Goal: Task Accomplishment & Management: Use online tool/utility

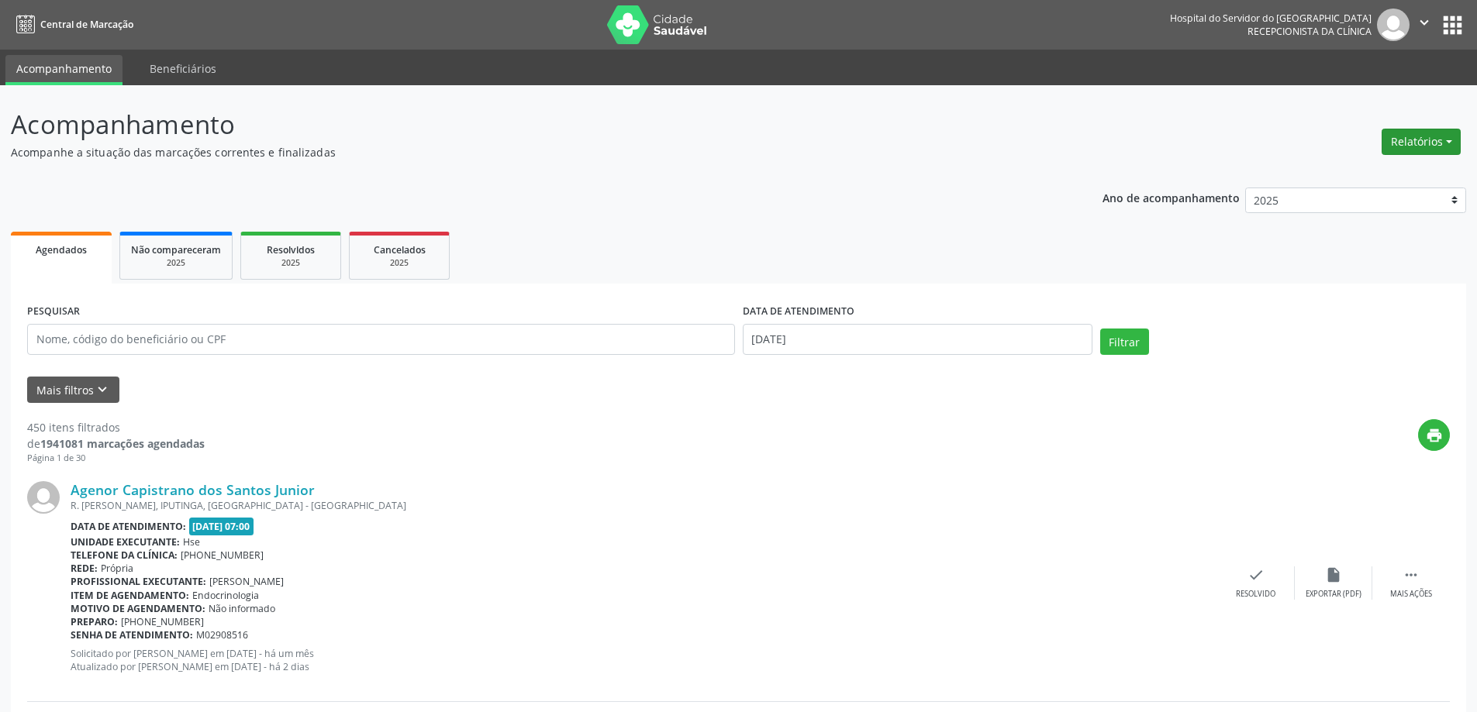
click at [1405, 142] on button "Relatórios" at bounding box center [1420, 142] width 79 height 26
click at [1375, 171] on link "Agendamentos" at bounding box center [1378, 175] width 167 height 22
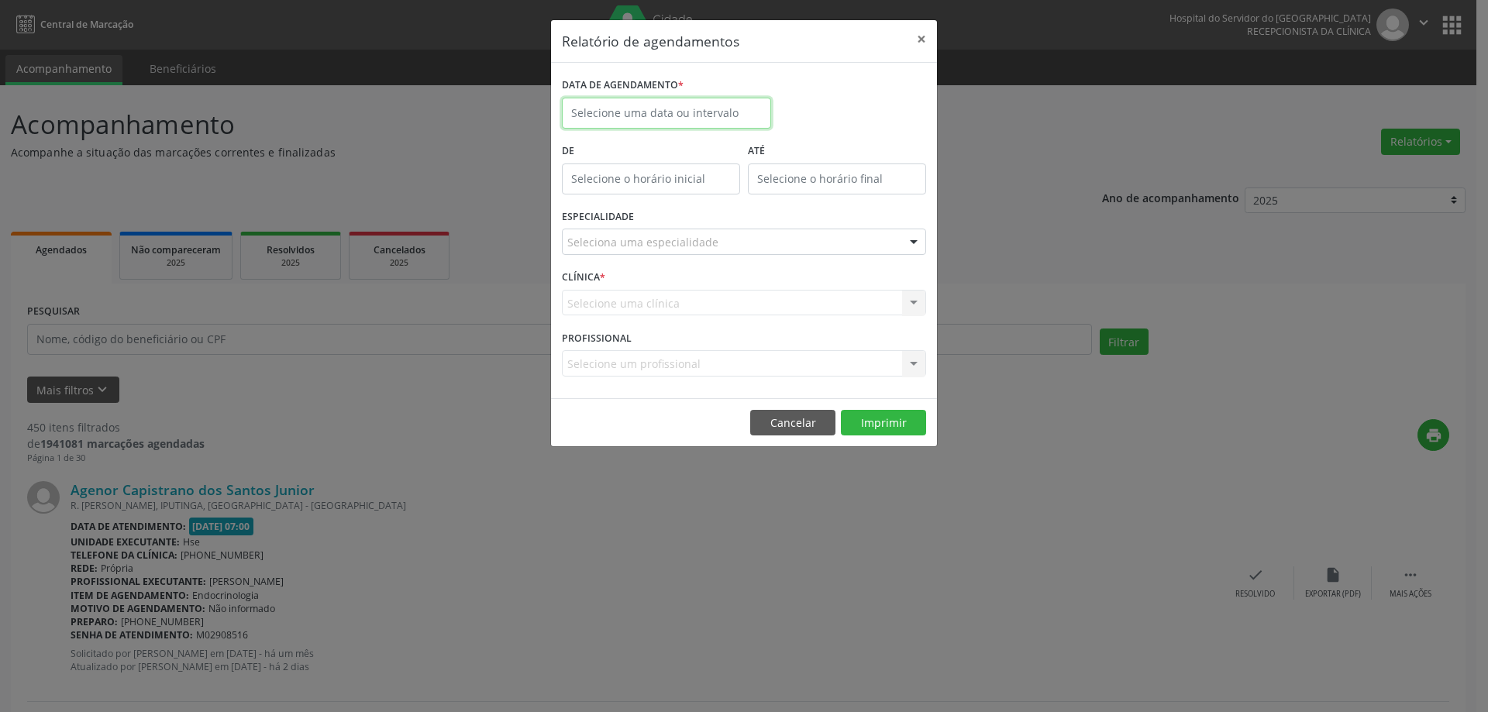
click at [692, 117] on input "text" at bounding box center [666, 113] width 209 height 31
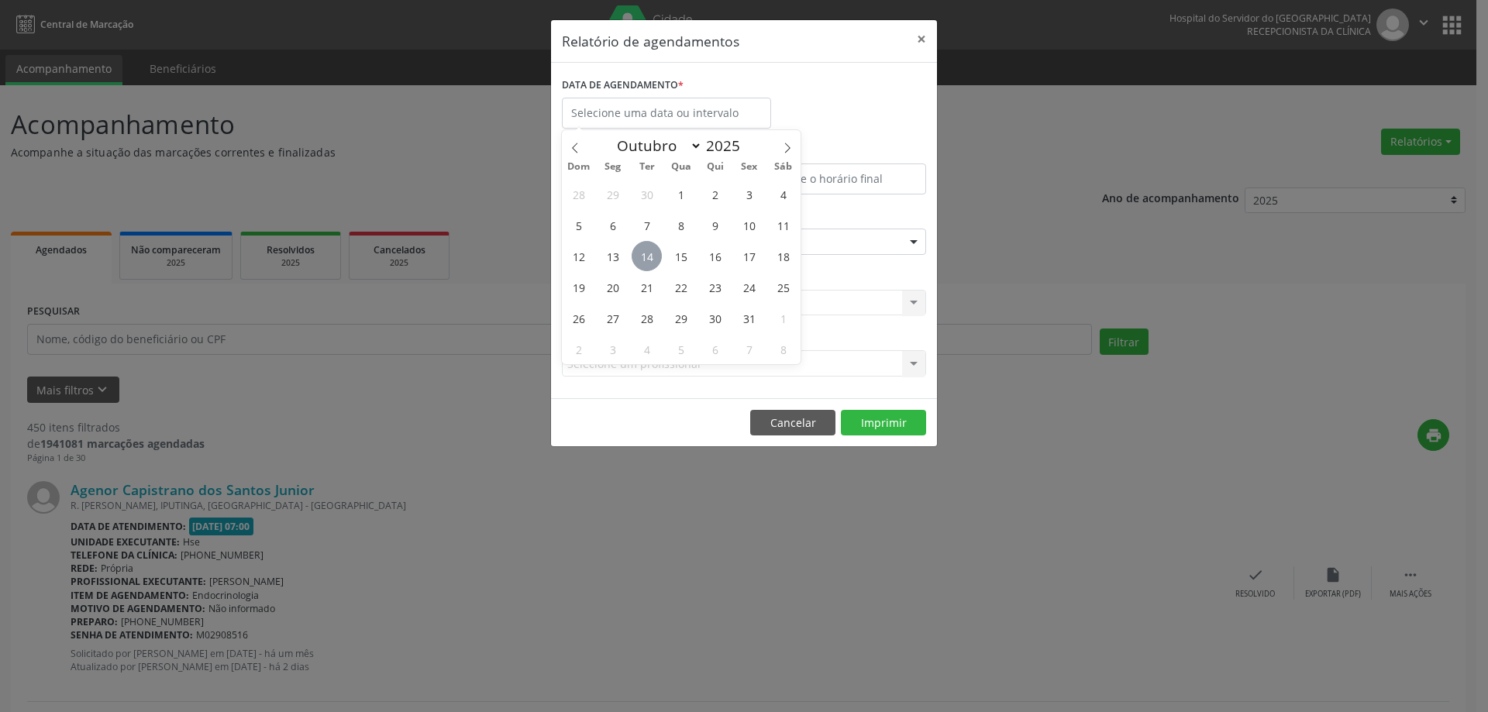
click at [645, 257] on span "14" at bounding box center [647, 256] width 30 height 30
type input "[DATE]"
click at [645, 257] on span "14" at bounding box center [647, 256] width 30 height 30
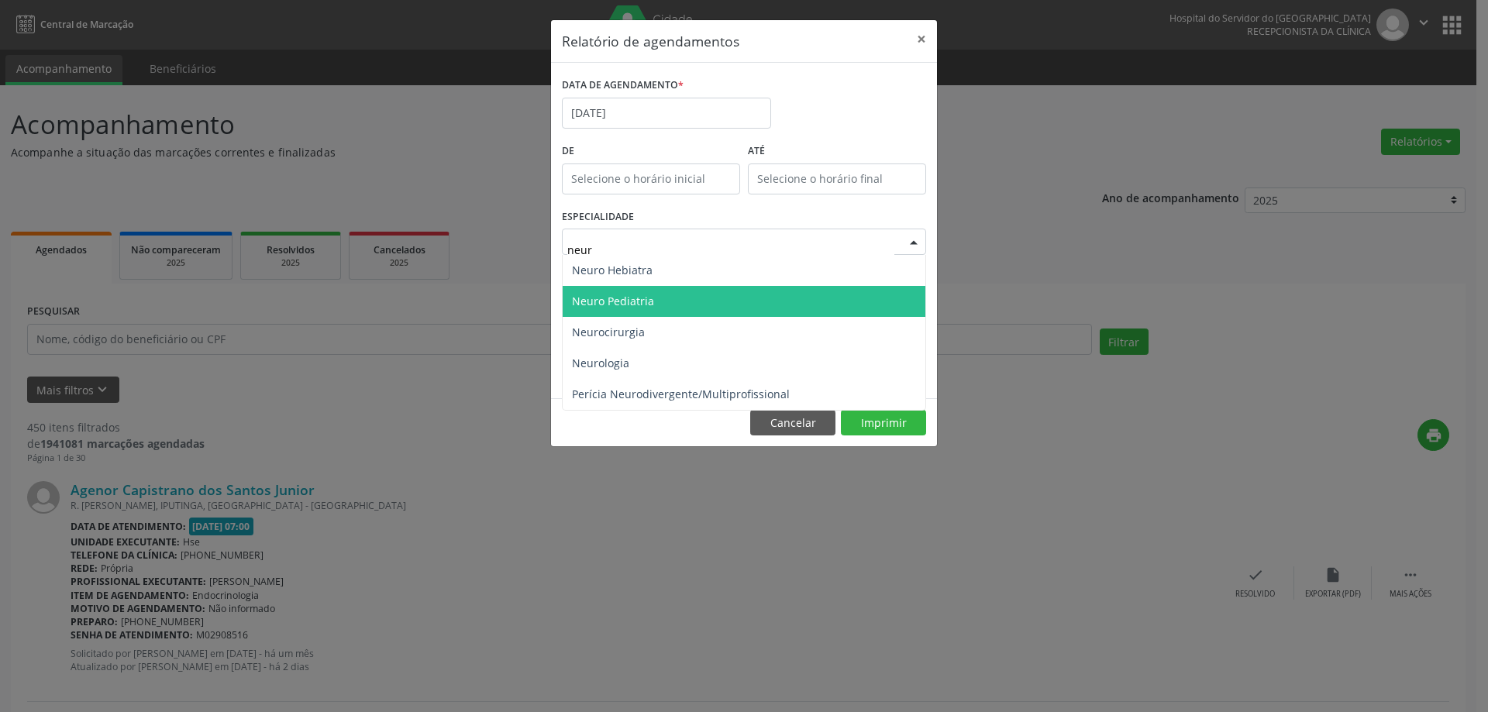
click at [659, 297] on span "Neuro Pediatria" at bounding box center [744, 301] width 363 height 31
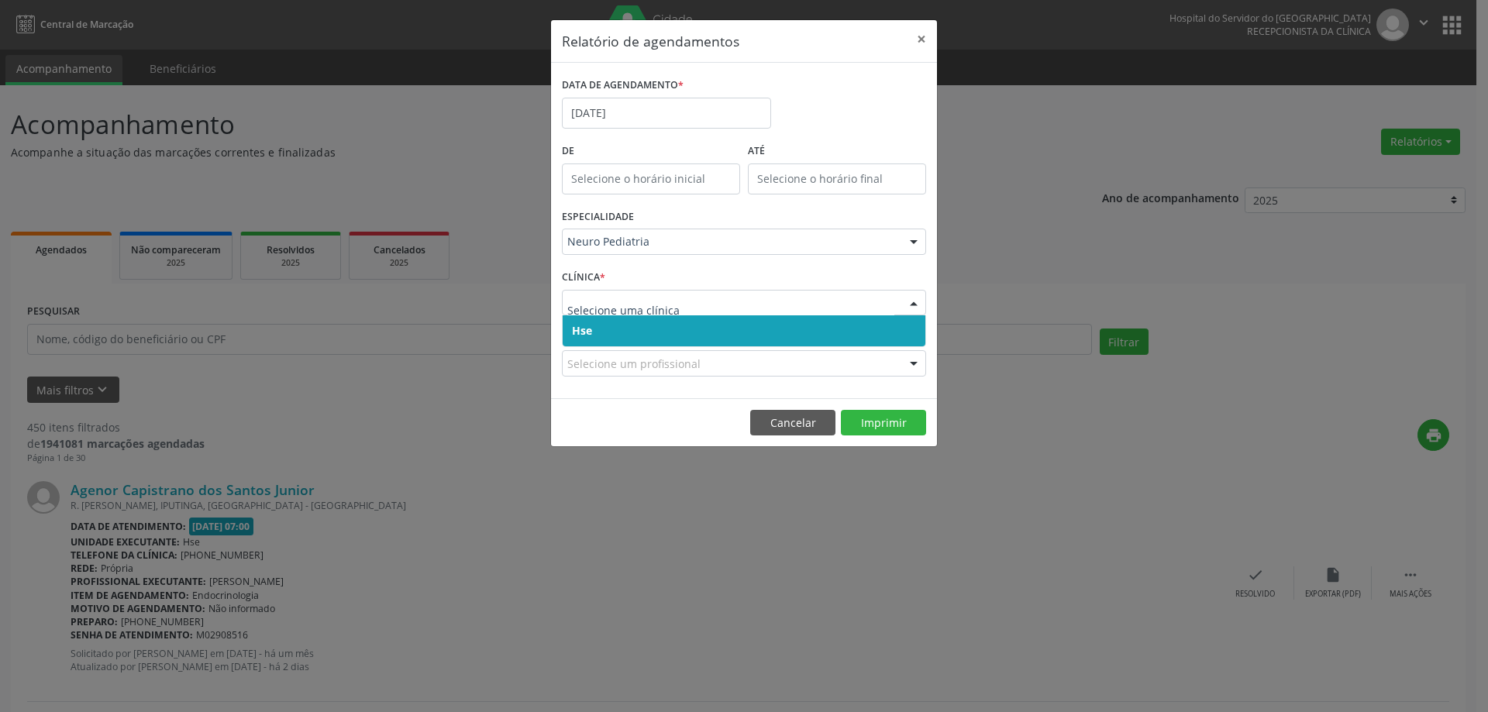
click at [659, 336] on span "Hse" at bounding box center [744, 331] width 363 height 31
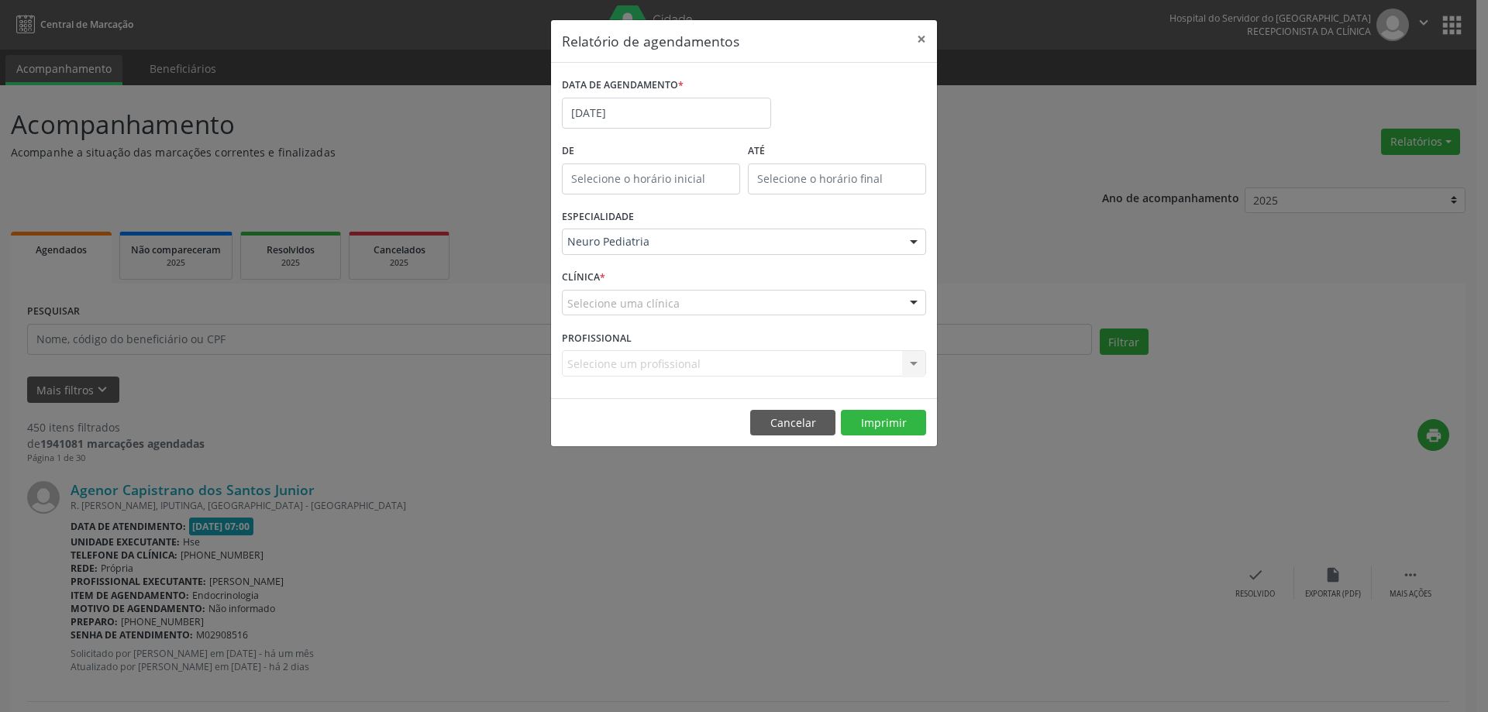
click at [672, 288] on div "CLÍNICA * Selecione uma clínica Hse Nenhum resultado encontrado para: " " Não h…" at bounding box center [744, 296] width 372 height 60
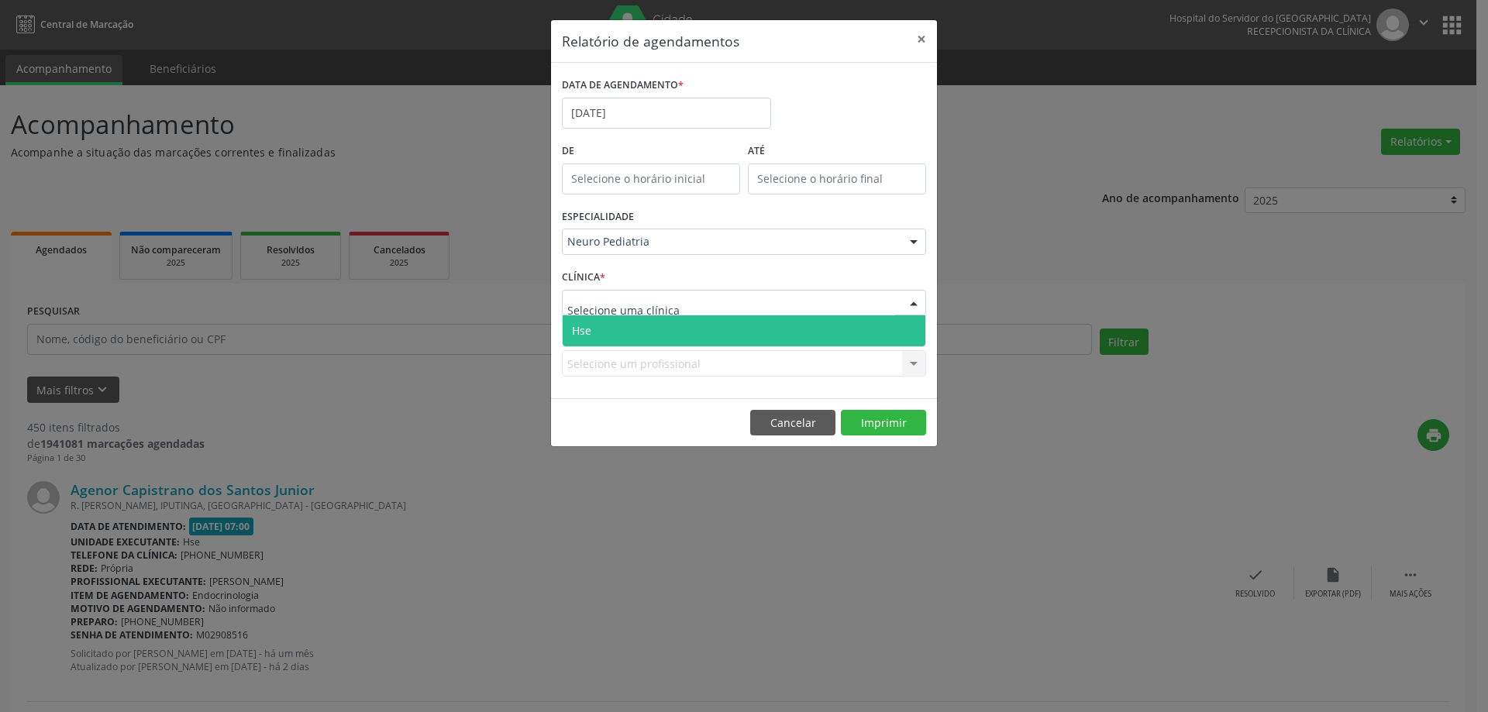
click at [655, 331] on span "Hse" at bounding box center [744, 331] width 363 height 31
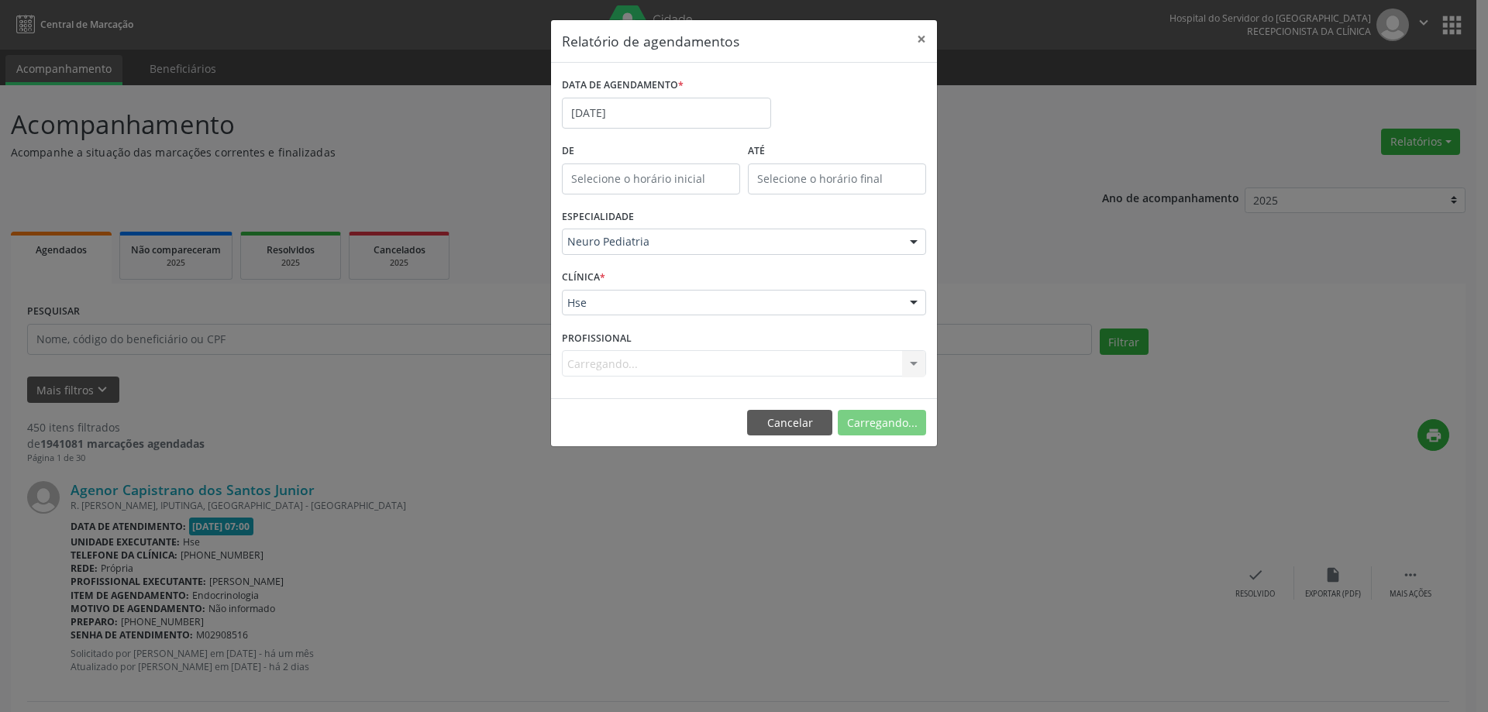
click at [640, 371] on div "Carregando... Todos os profissionais [PERSON_NAME] [PERSON_NAME] [PERSON_NAME] …" at bounding box center [744, 363] width 364 height 26
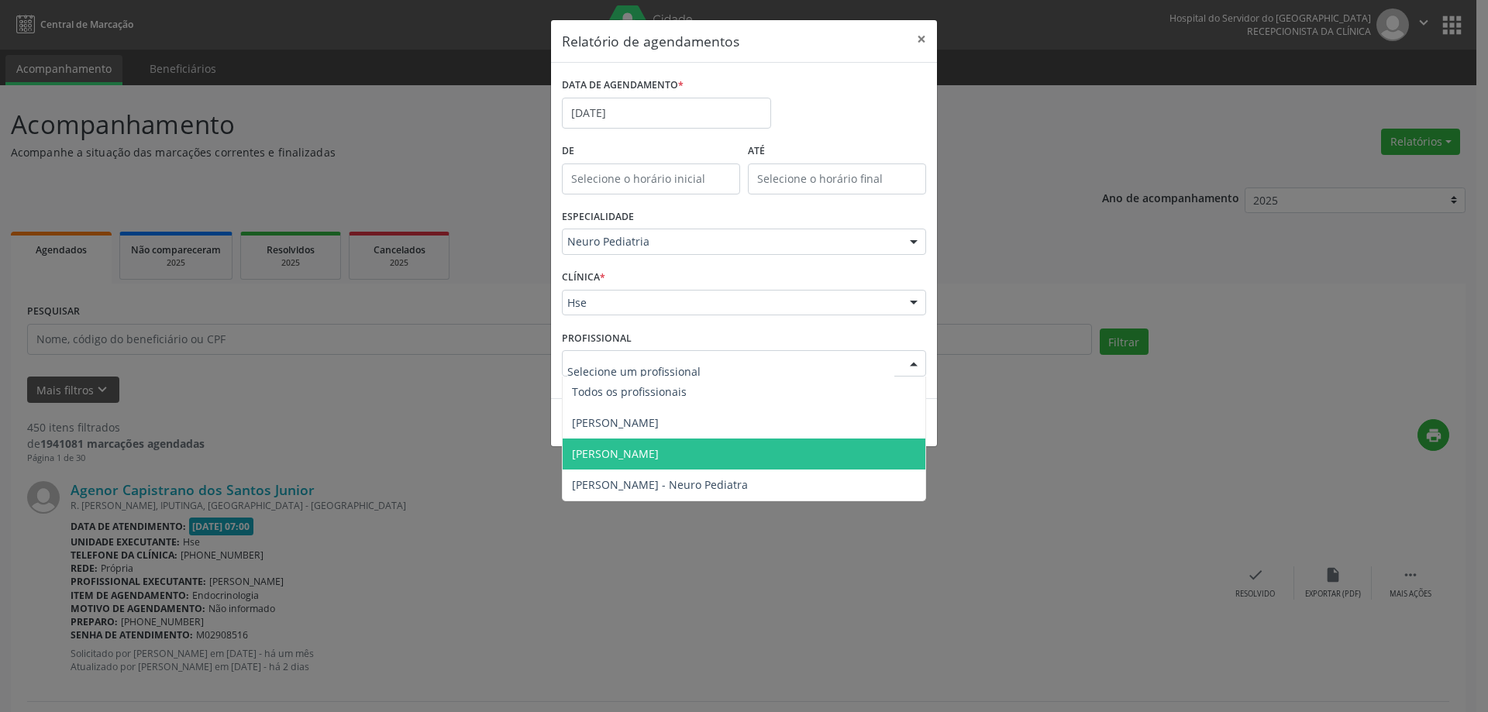
click at [649, 449] on span "[PERSON_NAME]" at bounding box center [615, 454] width 87 height 15
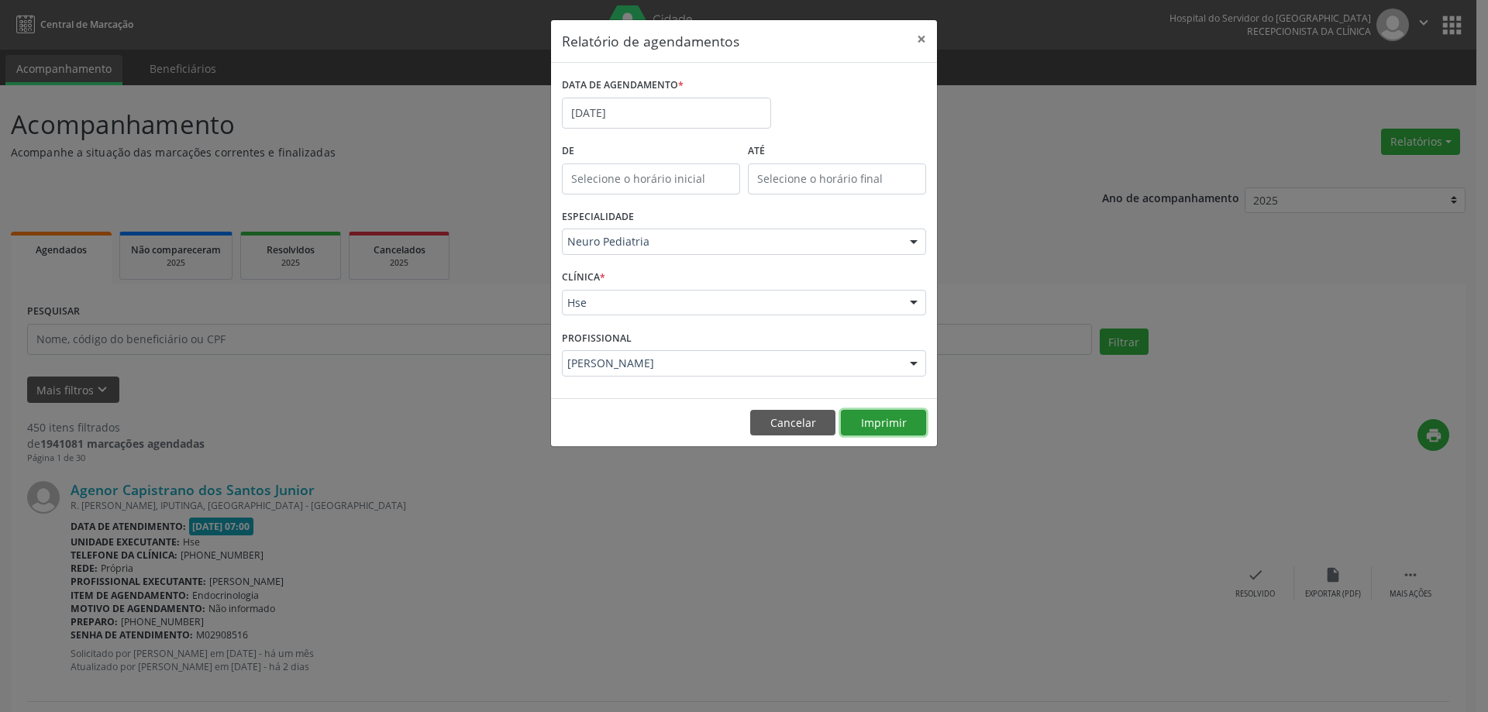
click at [884, 419] on button "Imprimir" at bounding box center [883, 423] width 85 height 26
click at [702, 254] on div "Neuro Pediatria Todas as especialidades Alergologia Angiologia Arritmologia Car…" at bounding box center [744, 242] width 364 height 26
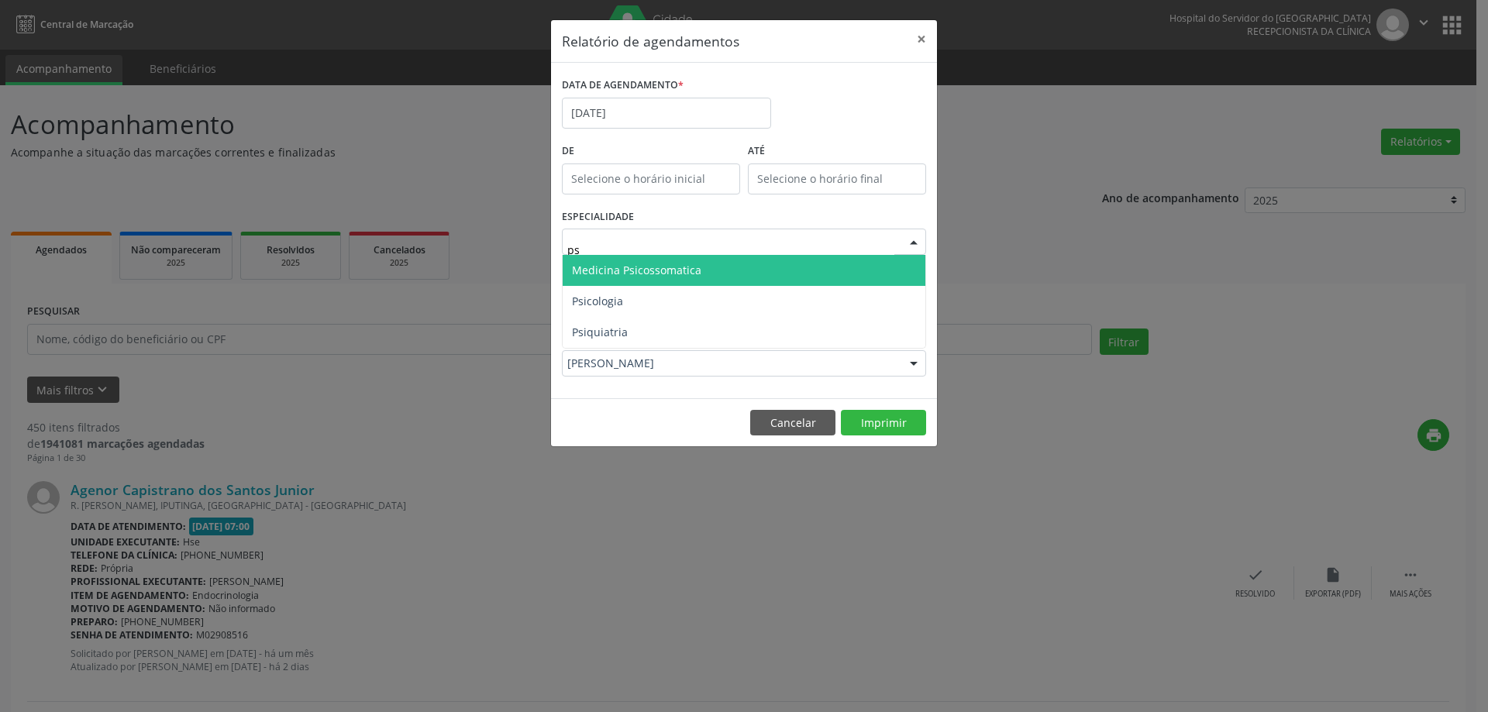
type input "psi"
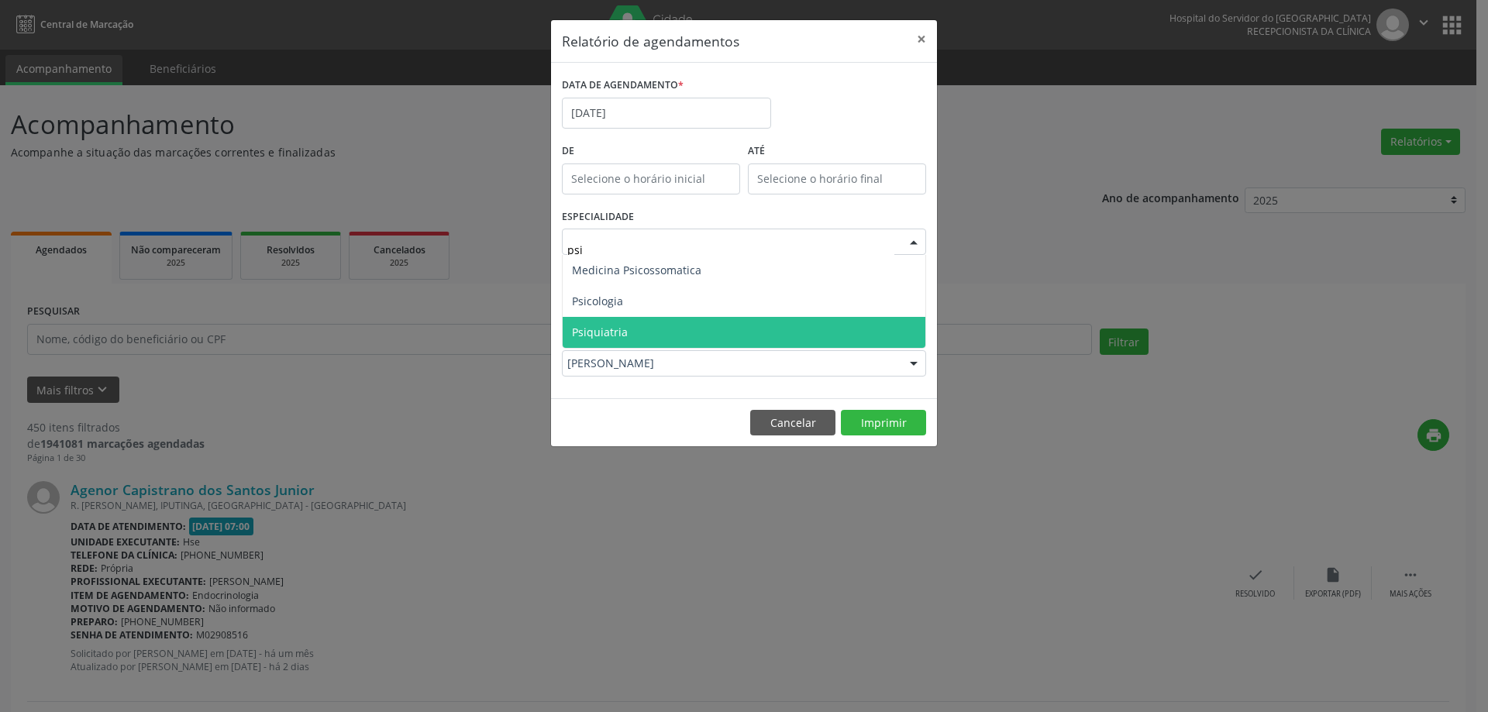
click at [630, 323] on span "Psiquiatria" at bounding box center [744, 332] width 363 height 31
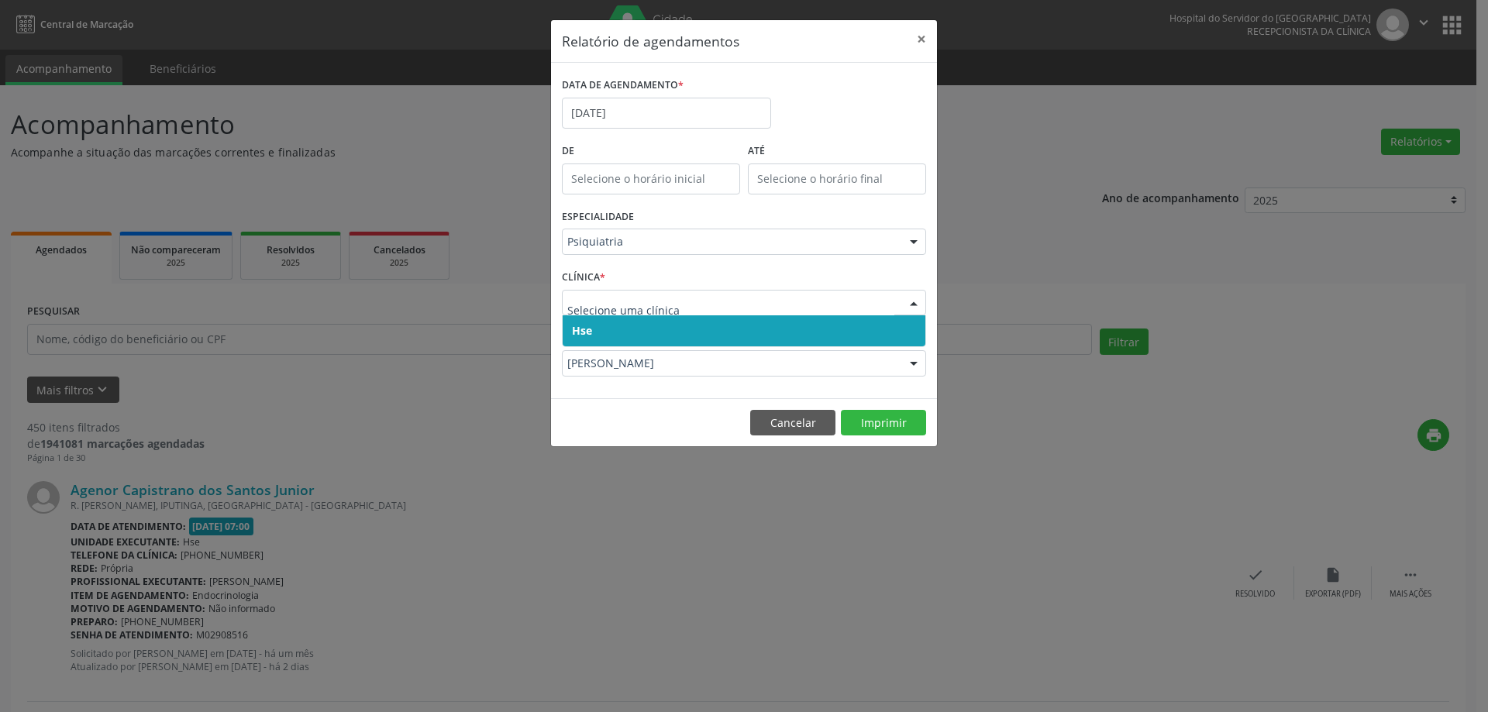
click at [627, 322] on span "Hse" at bounding box center [744, 331] width 363 height 31
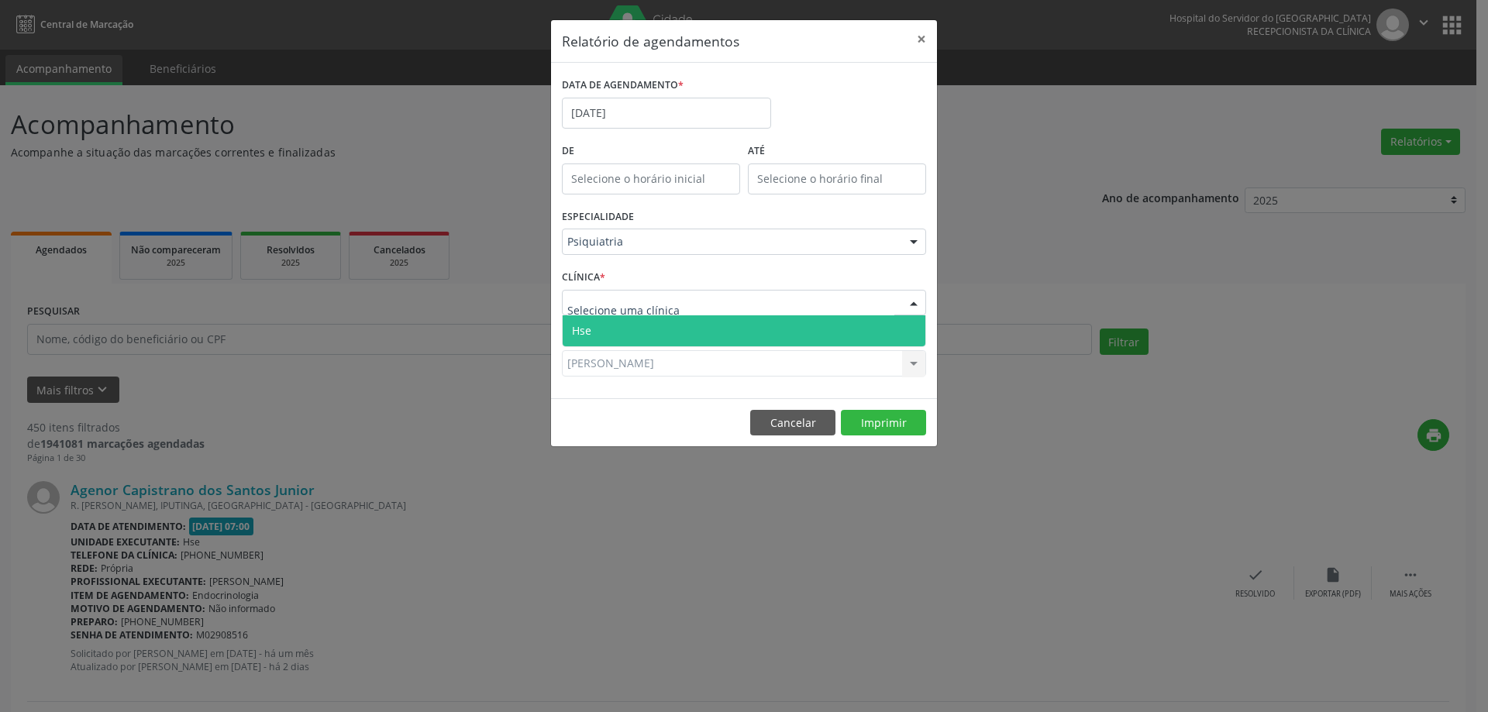
click at [623, 326] on span "Hse" at bounding box center [744, 331] width 363 height 31
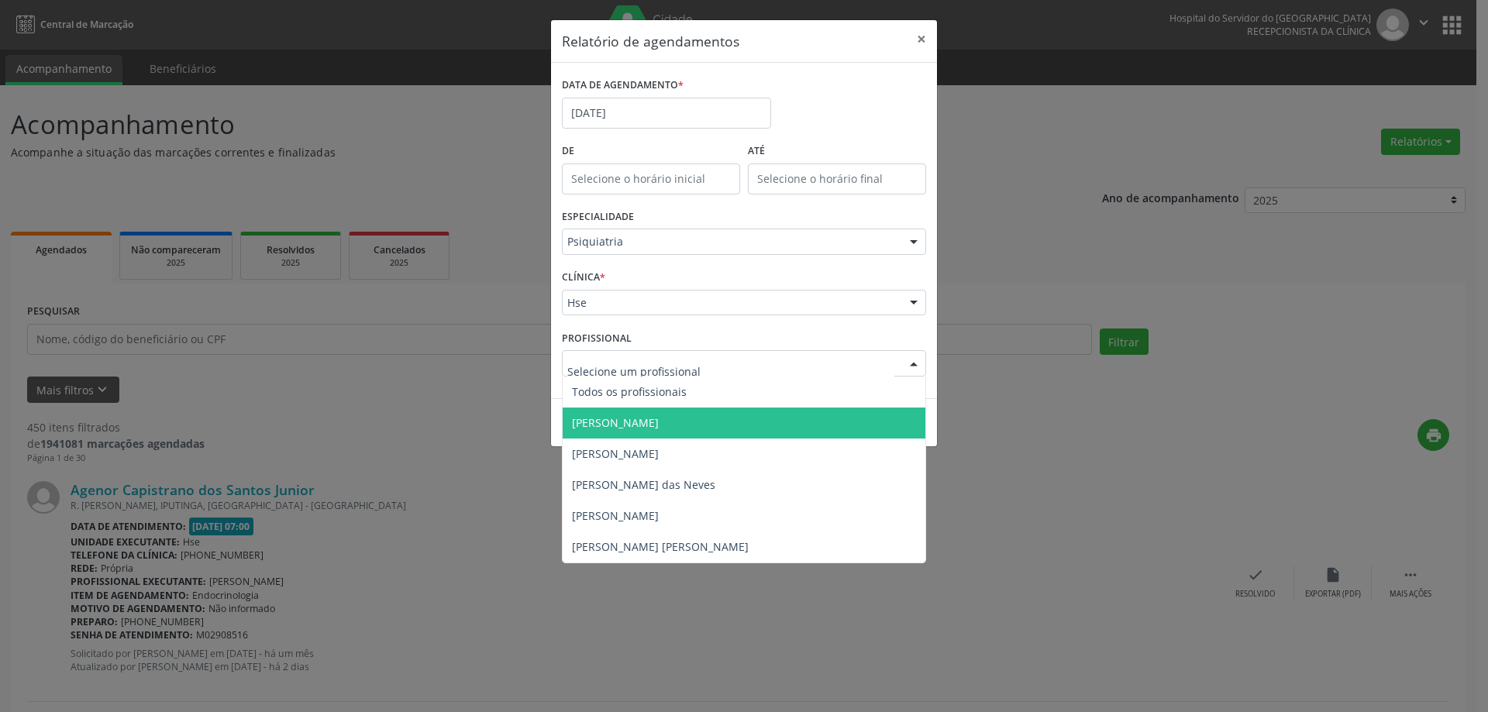
click at [644, 412] on span "[PERSON_NAME]" at bounding box center [744, 423] width 363 height 31
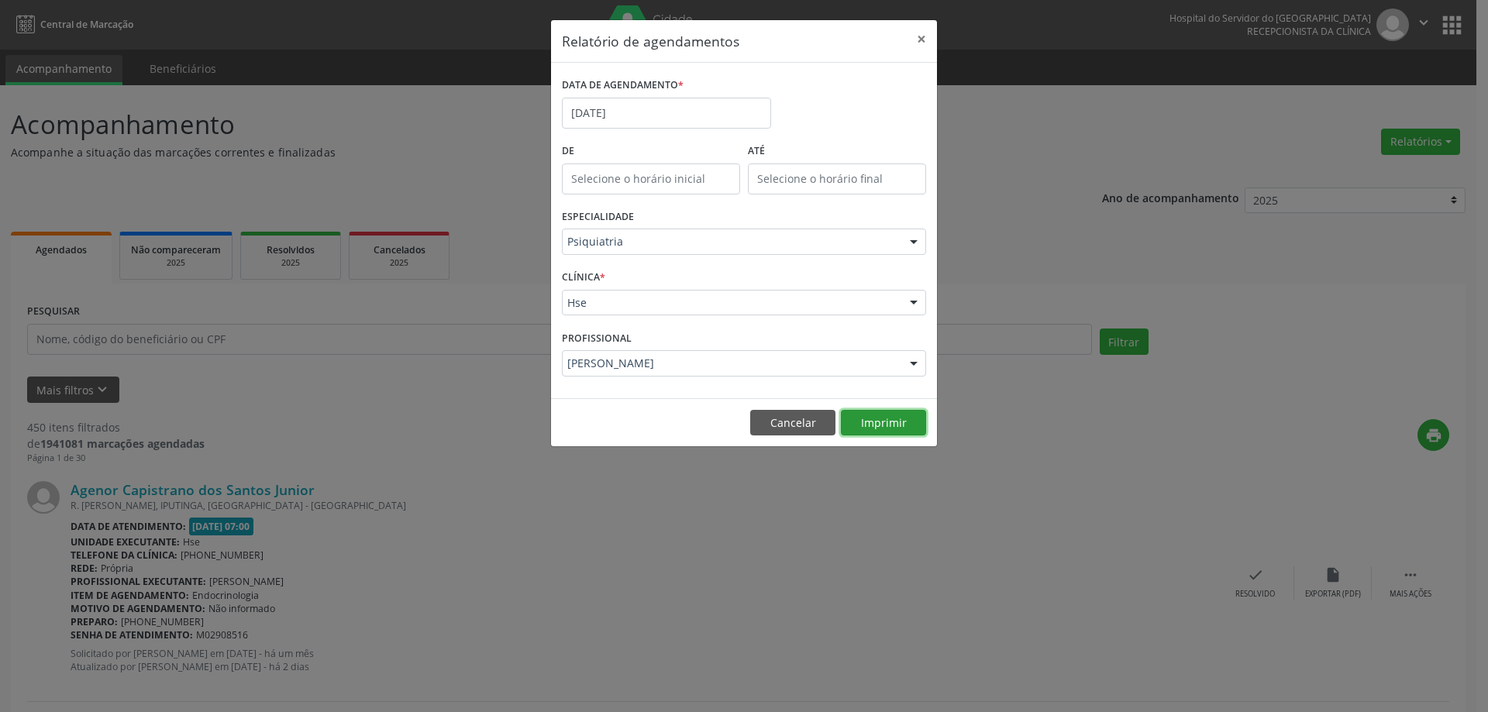
click at [874, 421] on button "Imprimir" at bounding box center [883, 423] width 85 height 26
click at [929, 40] on button "×" at bounding box center [921, 39] width 31 height 38
